Goal: Task Accomplishment & Management: Use online tool/utility

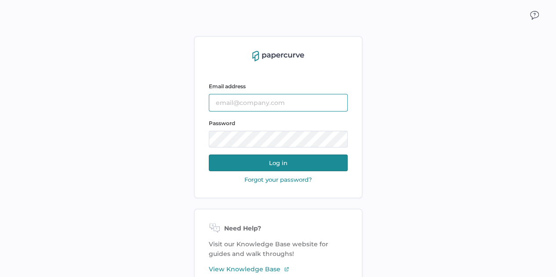
type input "[EMAIL_ADDRESS][DOMAIN_NAME]"
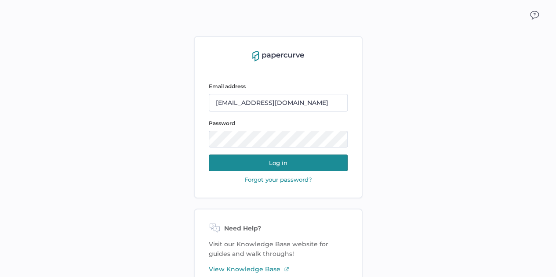
click at [272, 159] on button "Log in" at bounding box center [278, 163] width 139 height 17
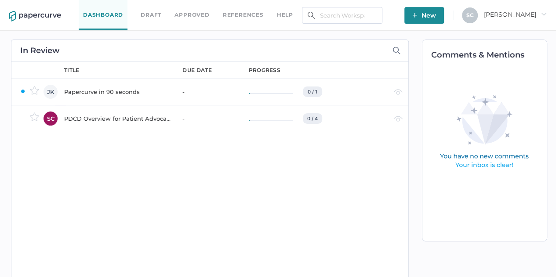
click at [151, 119] on div "PDCD Overview for Patient Advocacy" at bounding box center [118, 118] width 108 height 11
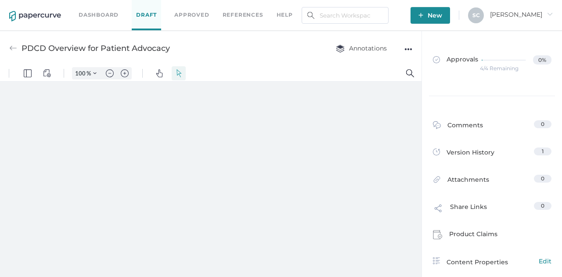
type input "57"
